Goal: Check status: Check status

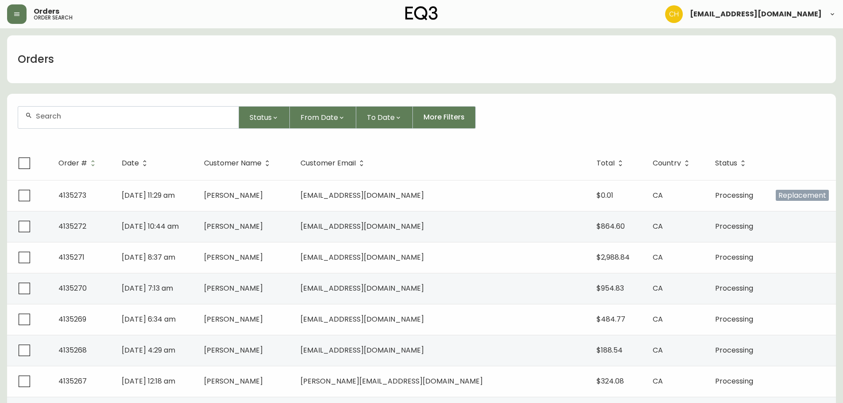
click at [143, 123] on div at bounding box center [128, 118] width 220 height 22
type input "4135267"
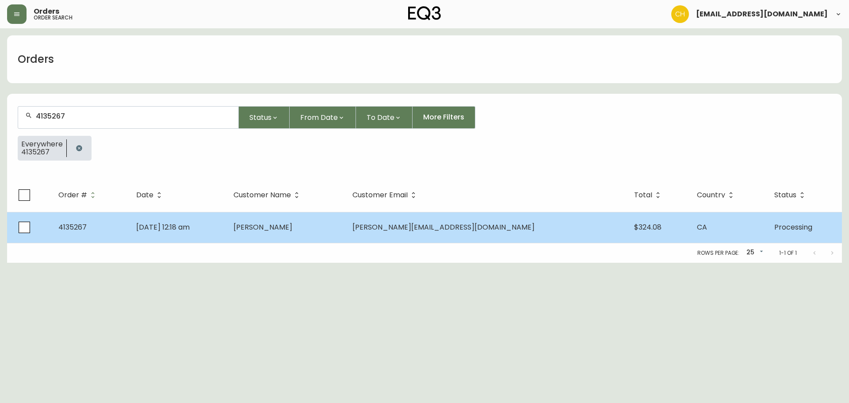
click at [292, 223] on span "[PERSON_NAME]" at bounding box center [263, 227] width 59 height 10
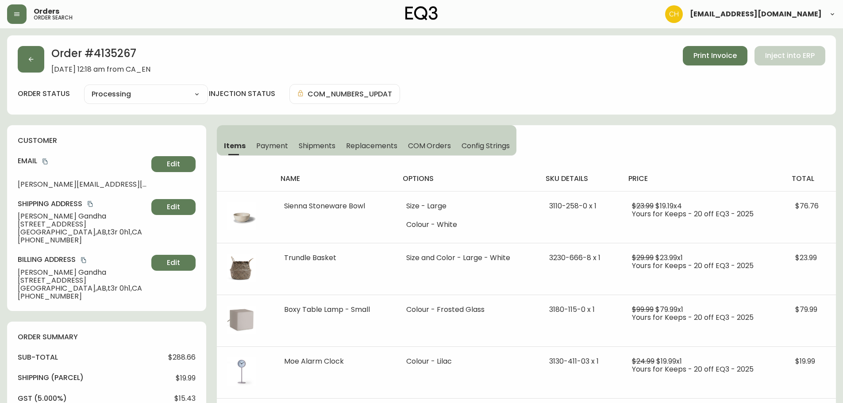
type input "Processing"
select select "PROCESSING"
click at [36, 61] on button "button" at bounding box center [31, 59] width 27 height 27
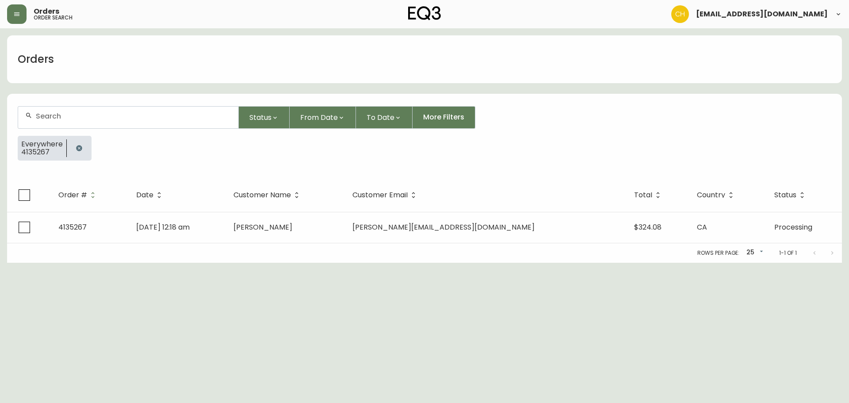
click at [41, 113] on input "text" at bounding box center [134, 116] width 196 height 8
type input "4135268"
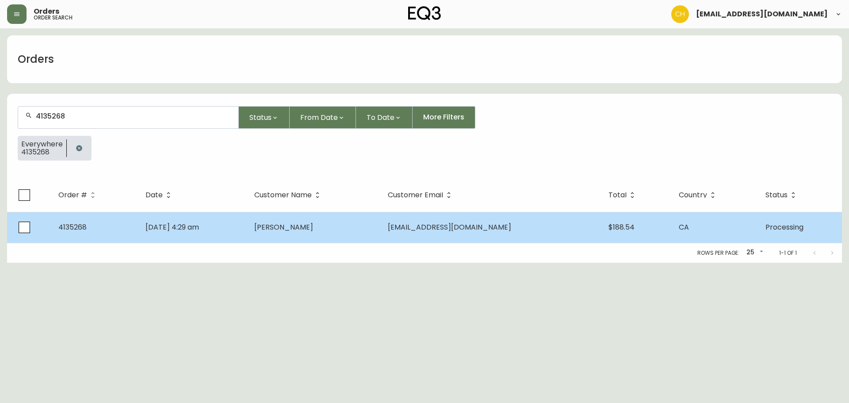
click at [247, 224] on td "[DATE] 4:29 am" at bounding box center [192, 227] width 109 height 31
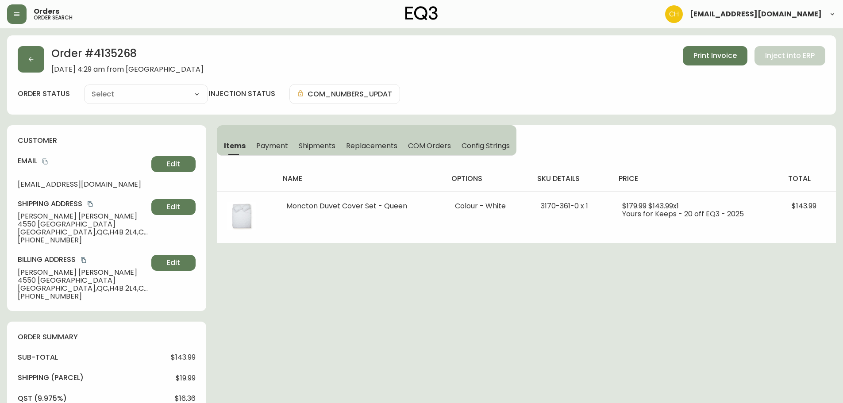
type input "Processing"
select select "PROCESSING"
drag, startPoint x: 28, startPoint y: 50, endPoint x: 33, endPoint y: 53, distance: 6.0
click at [33, 53] on button "button" at bounding box center [31, 59] width 27 height 27
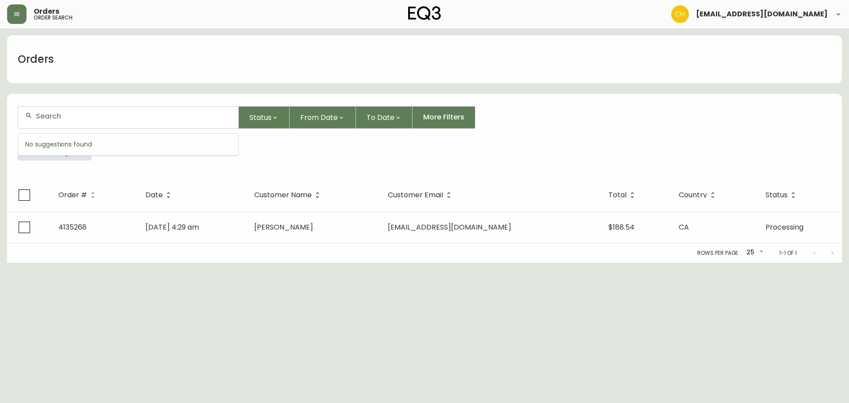
click at [52, 113] on input "text" at bounding box center [134, 116] width 196 height 8
type input "4135270"
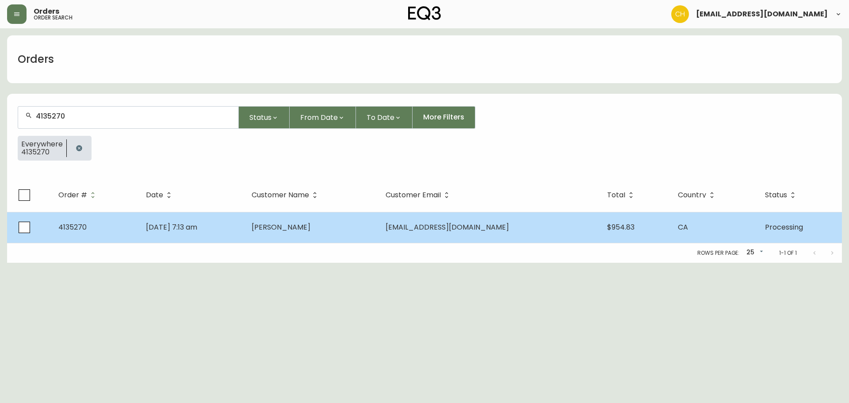
click at [244, 222] on td "[DATE] 7:13 am" at bounding box center [192, 227] width 106 height 31
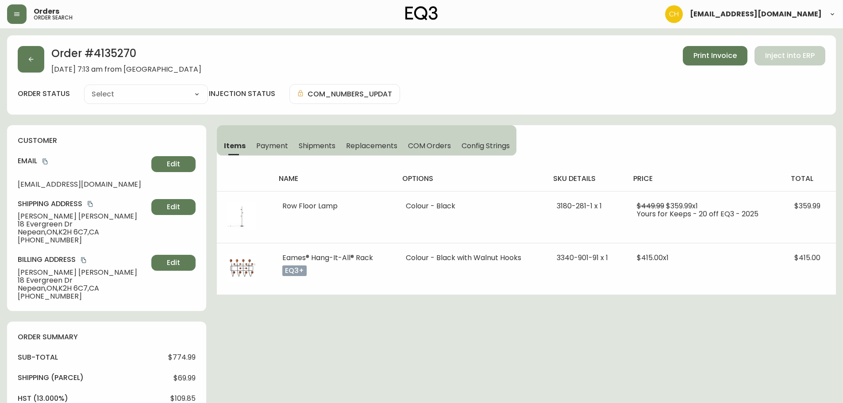
type input "Processing"
select select "PROCESSING"
click at [39, 61] on button "button" at bounding box center [31, 59] width 27 height 27
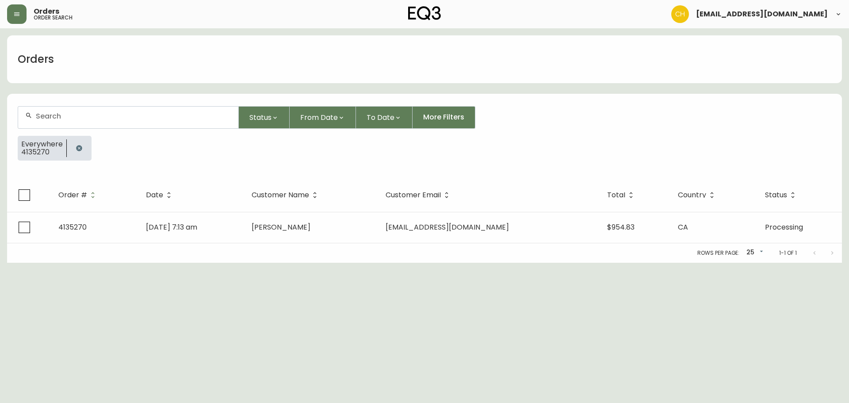
click at [47, 113] on input "text" at bounding box center [134, 116] width 196 height 8
type input "4135273"
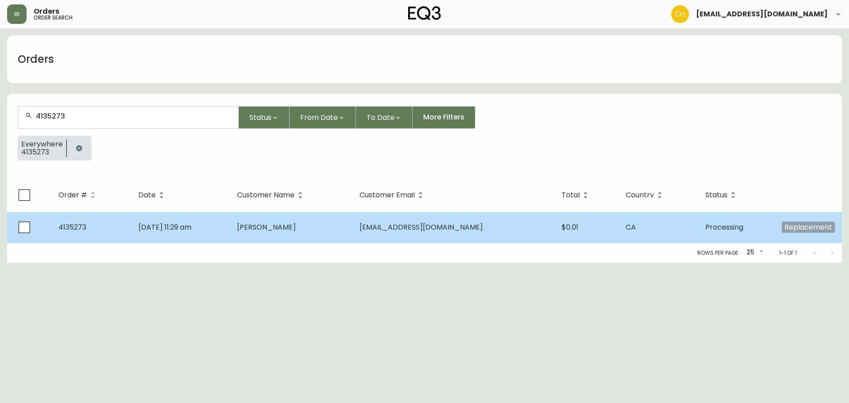
click at [162, 232] on td "[DATE] 11:29 am" at bounding box center [180, 227] width 99 height 31
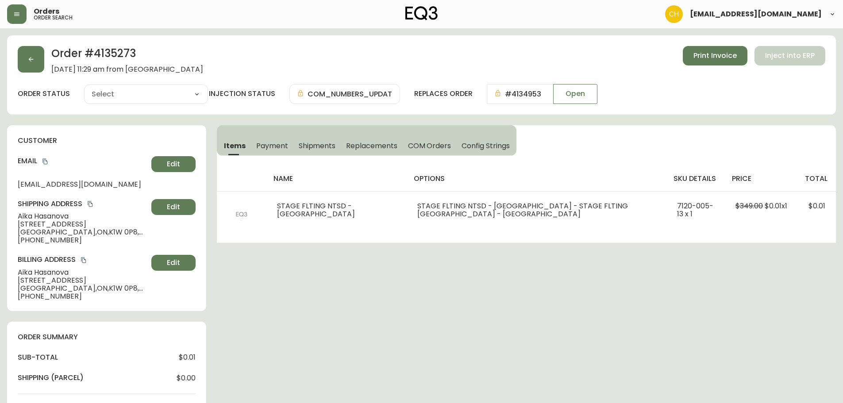
type input "Processing"
select select "PROCESSING"
